Goal: Navigation & Orientation: Find specific page/section

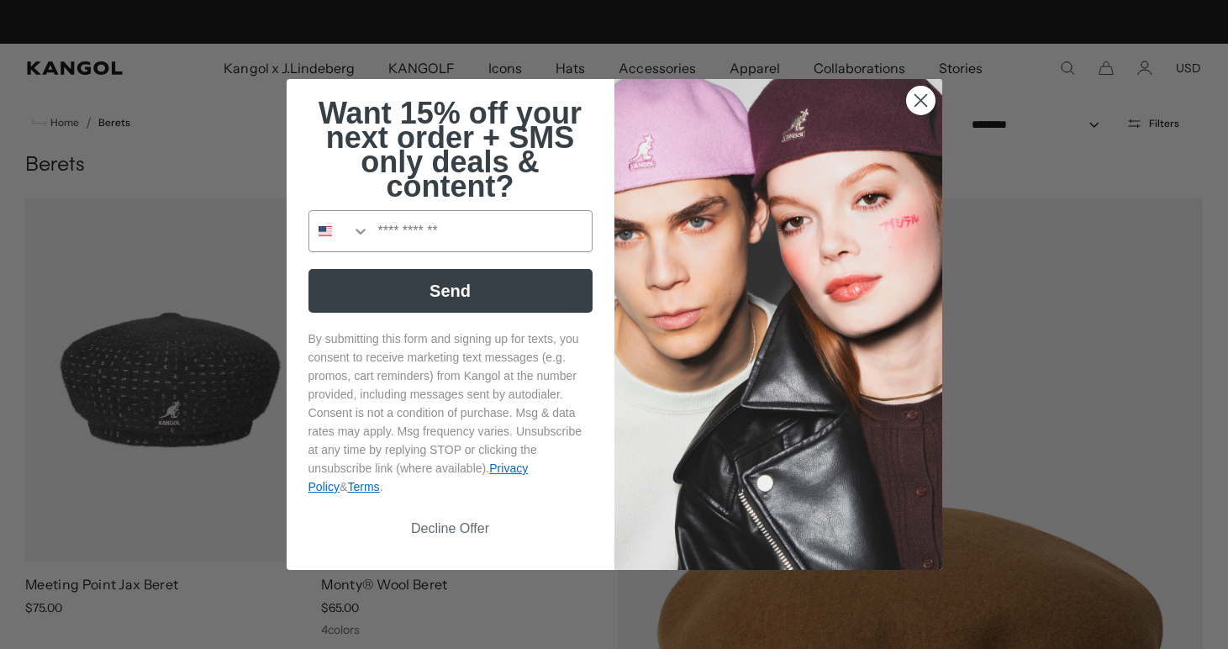
scroll to position [0, 346]
click at [914, 94] on circle "Close dialog" at bounding box center [920, 101] width 28 height 28
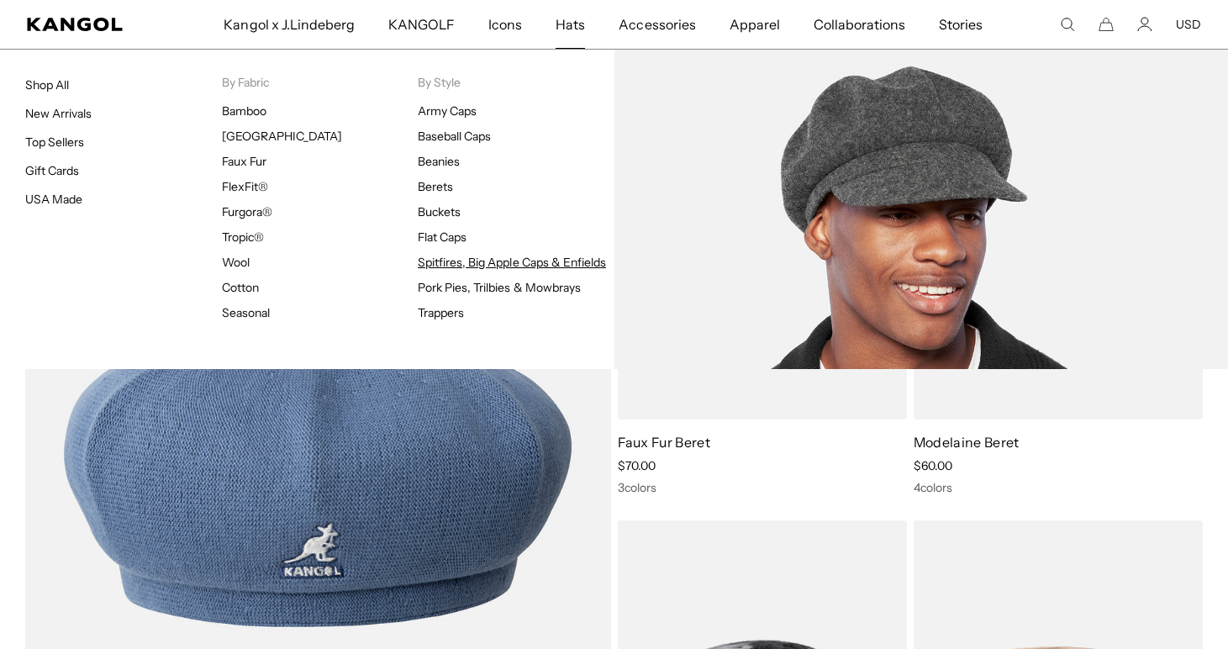
click at [445, 259] on link "Spitfires, Big Apple Caps & Enfields" at bounding box center [512, 262] width 188 height 15
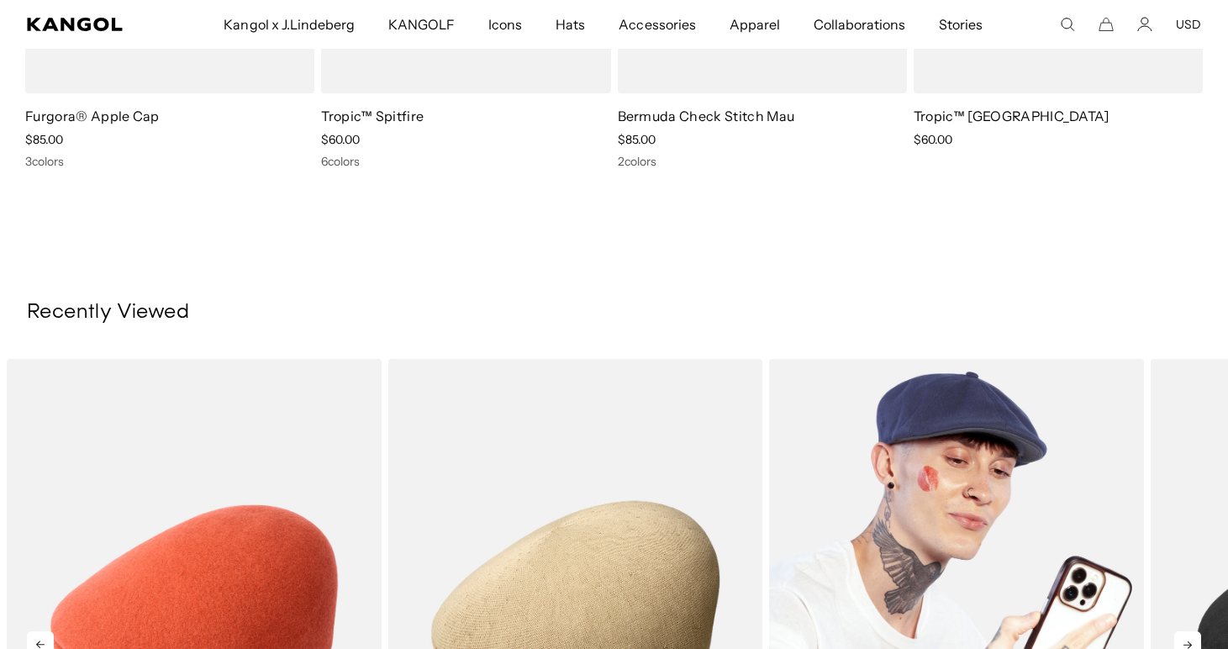
scroll to position [1009, 0]
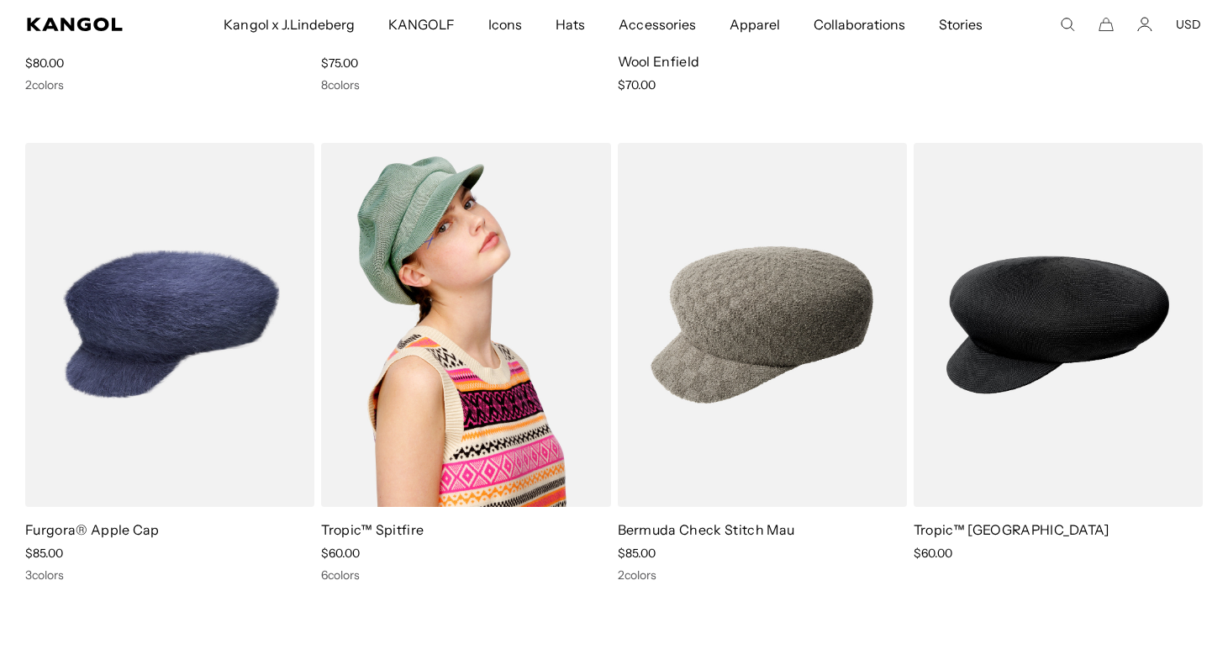
click at [425, 318] on img at bounding box center [465, 324] width 289 height 363
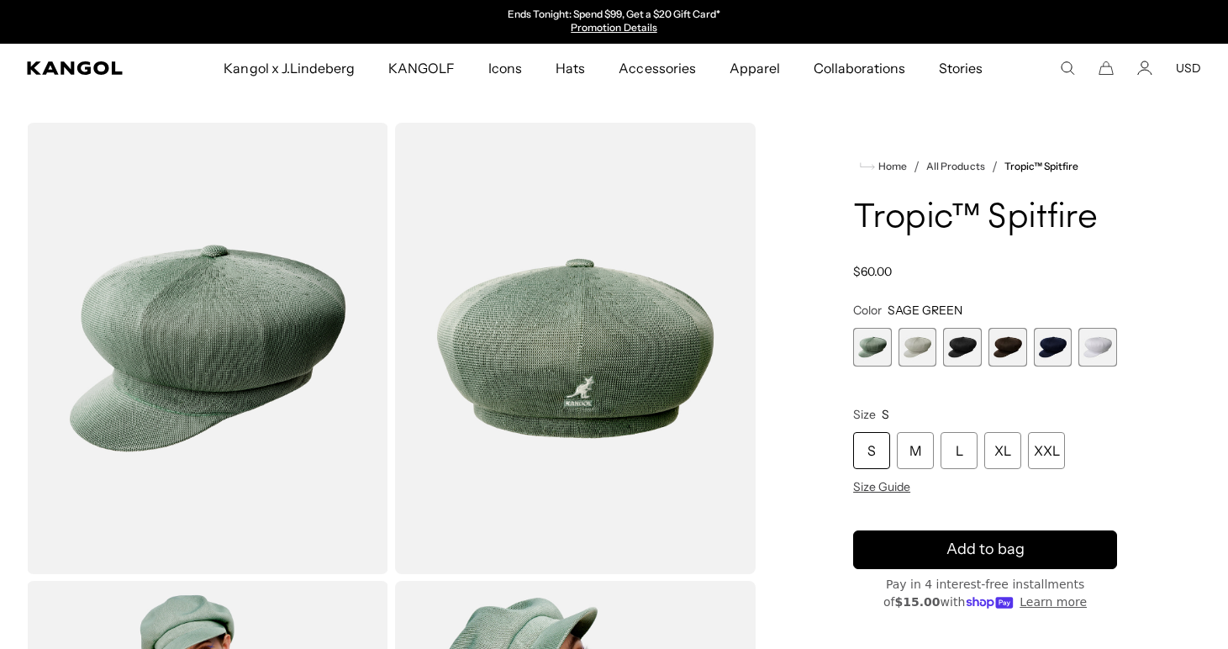
click at [994, 337] on span "4 of 6" at bounding box center [1007, 347] width 39 height 39
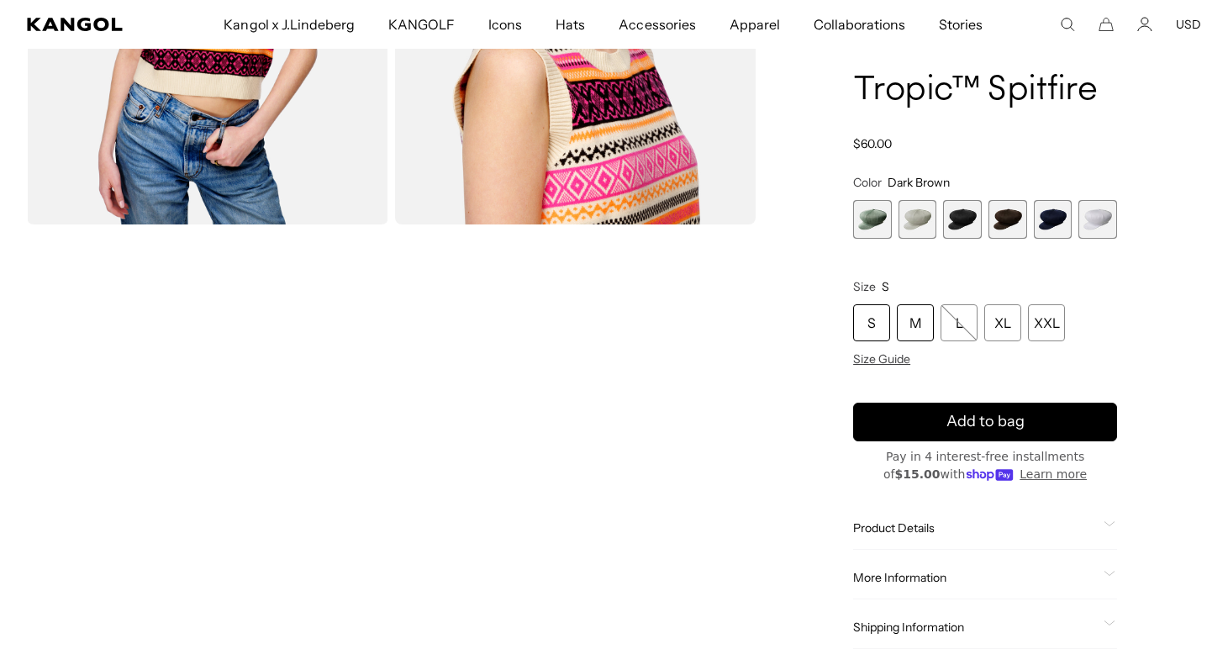
click at [920, 318] on div "M" at bounding box center [915, 322] width 37 height 37
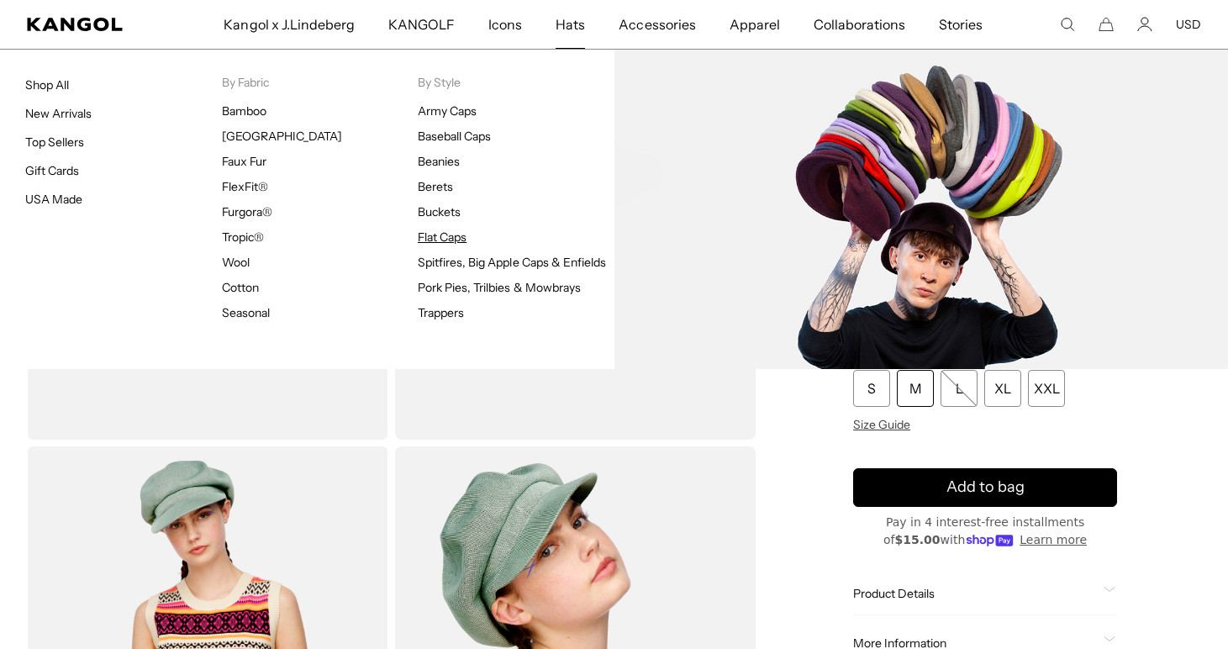
scroll to position [0, 346]
click at [444, 234] on link "Flat Caps" at bounding box center [442, 236] width 49 height 15
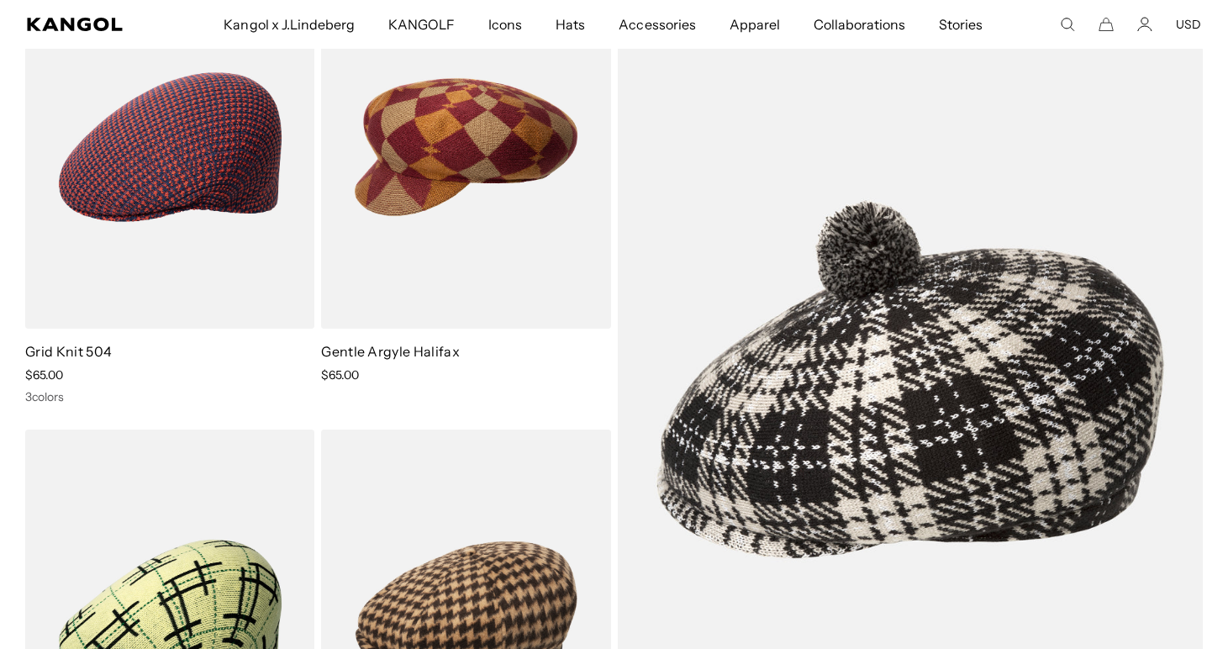
scroll to position [0, 346]
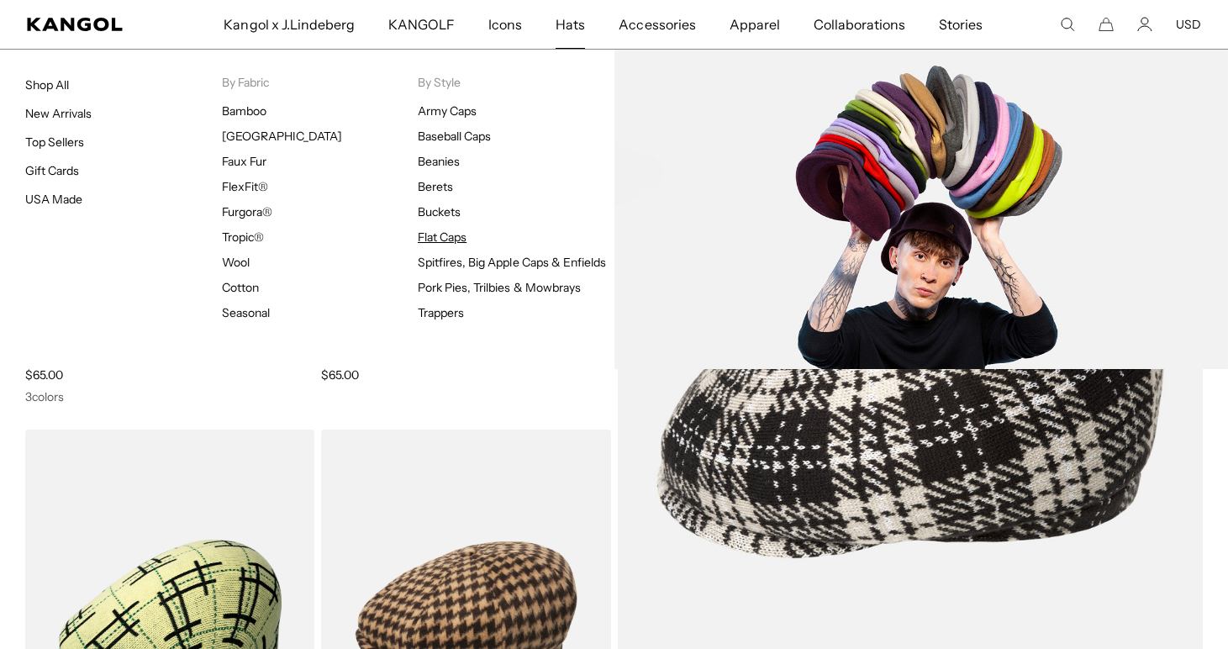
click at [445, 244] on link "Flat Caps" at bounding box center [442, 236] width 49 height 15
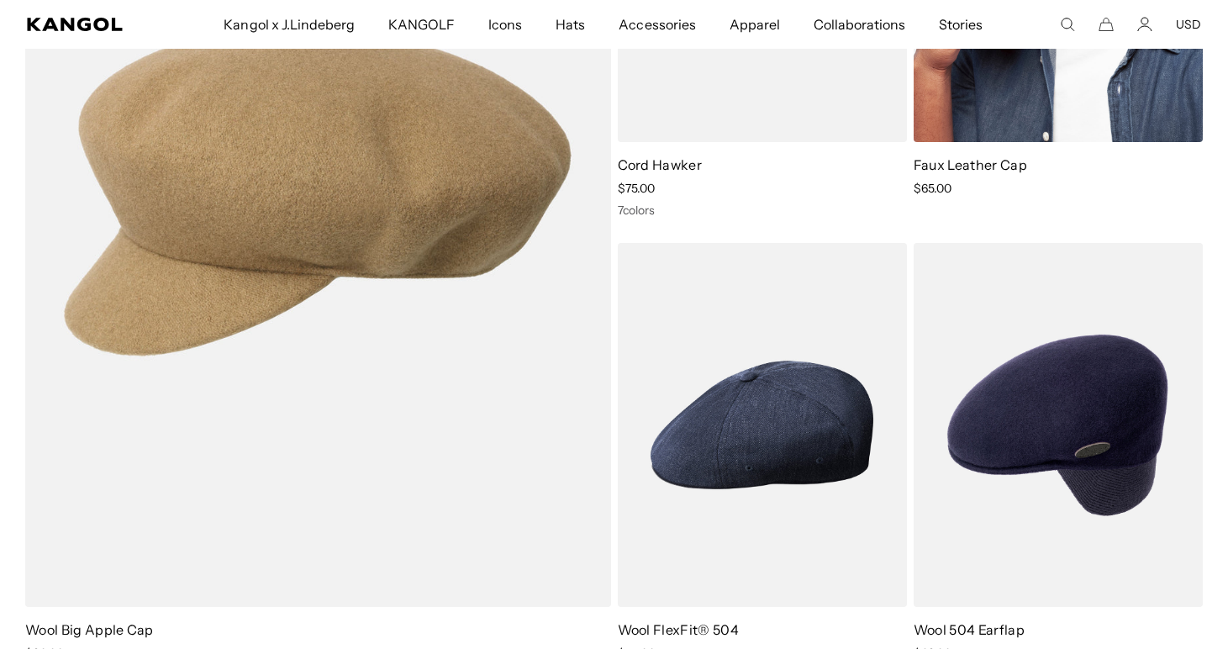
scroll to position [3052, 0]
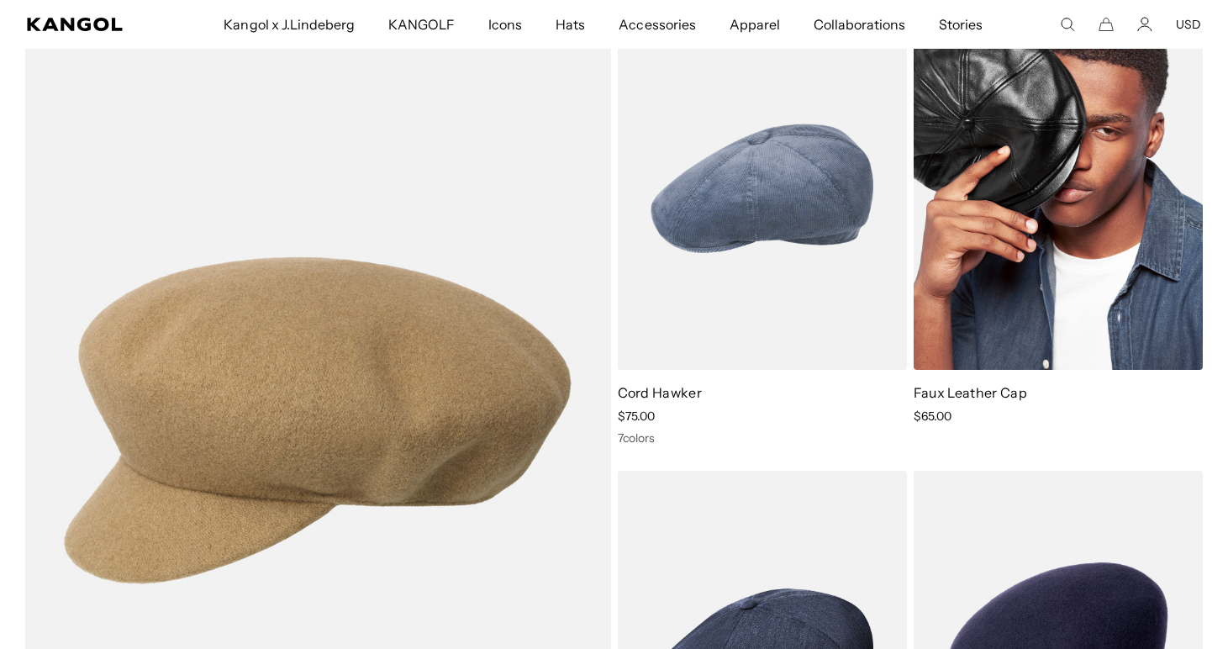
click at [1029, 233] on img at bounding box center [1058, 188] width 289 height 363
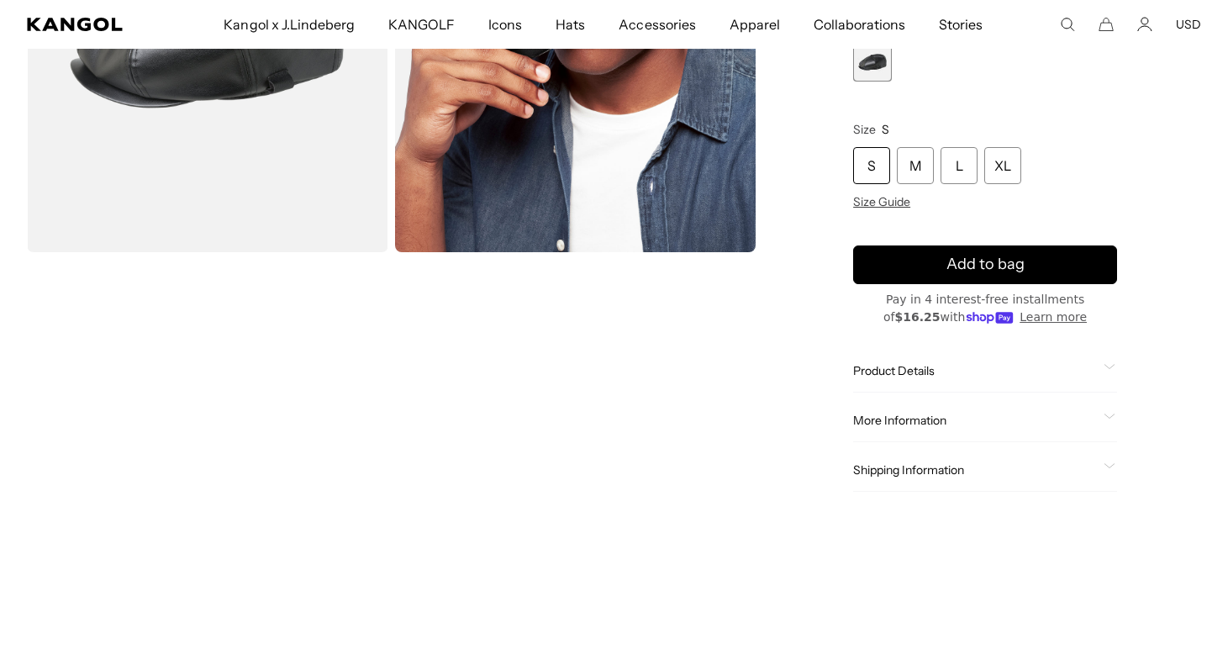
scroll to position [0, 346]
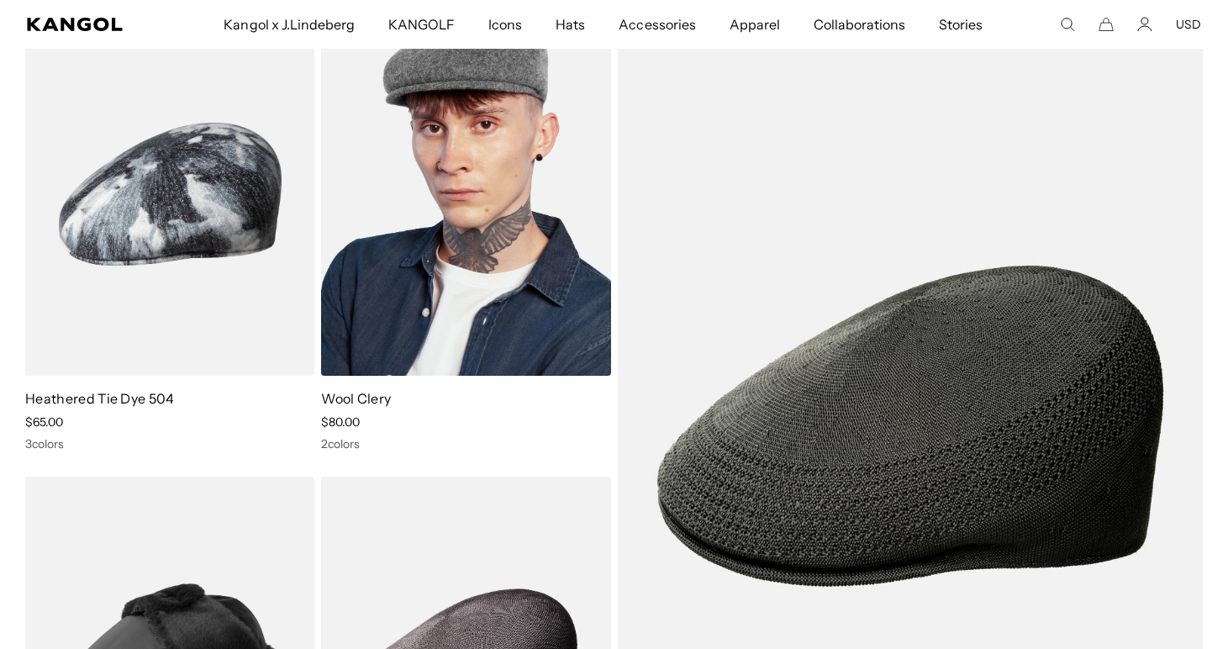
click at [445, 236] on img at bounding box center [465, 194] width 289 height 363
